Goal: Task Accomplishment & Management: Use online tool/utility

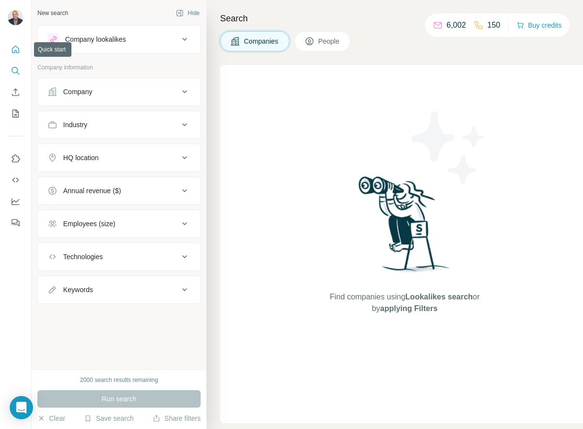
click at [16, 55] on button "Quick start" at bounding box center [16, 49] width 16 height 17
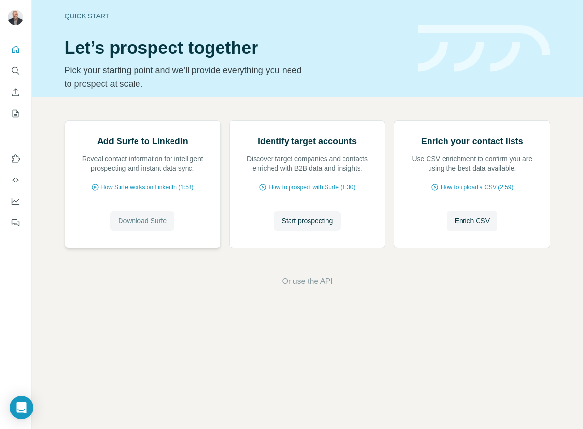
click at [140, 226] on span "Download Surfe" at bounding box center [142, 221] width 49 height 10
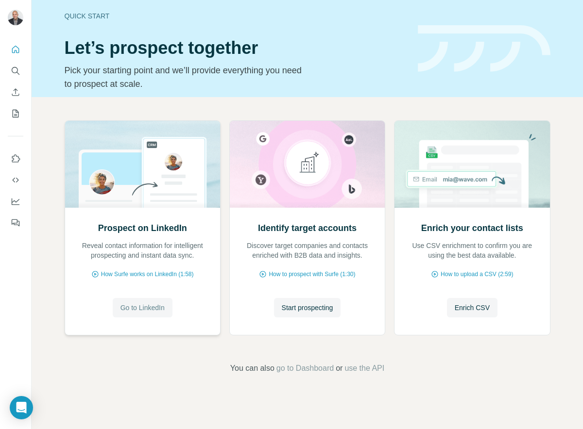
click at [128, 308] on span "Go to LinkedIn" at bounding box center [142, 308] width 44 height 10
